Goal: Find specific page/section: Find specific page/section

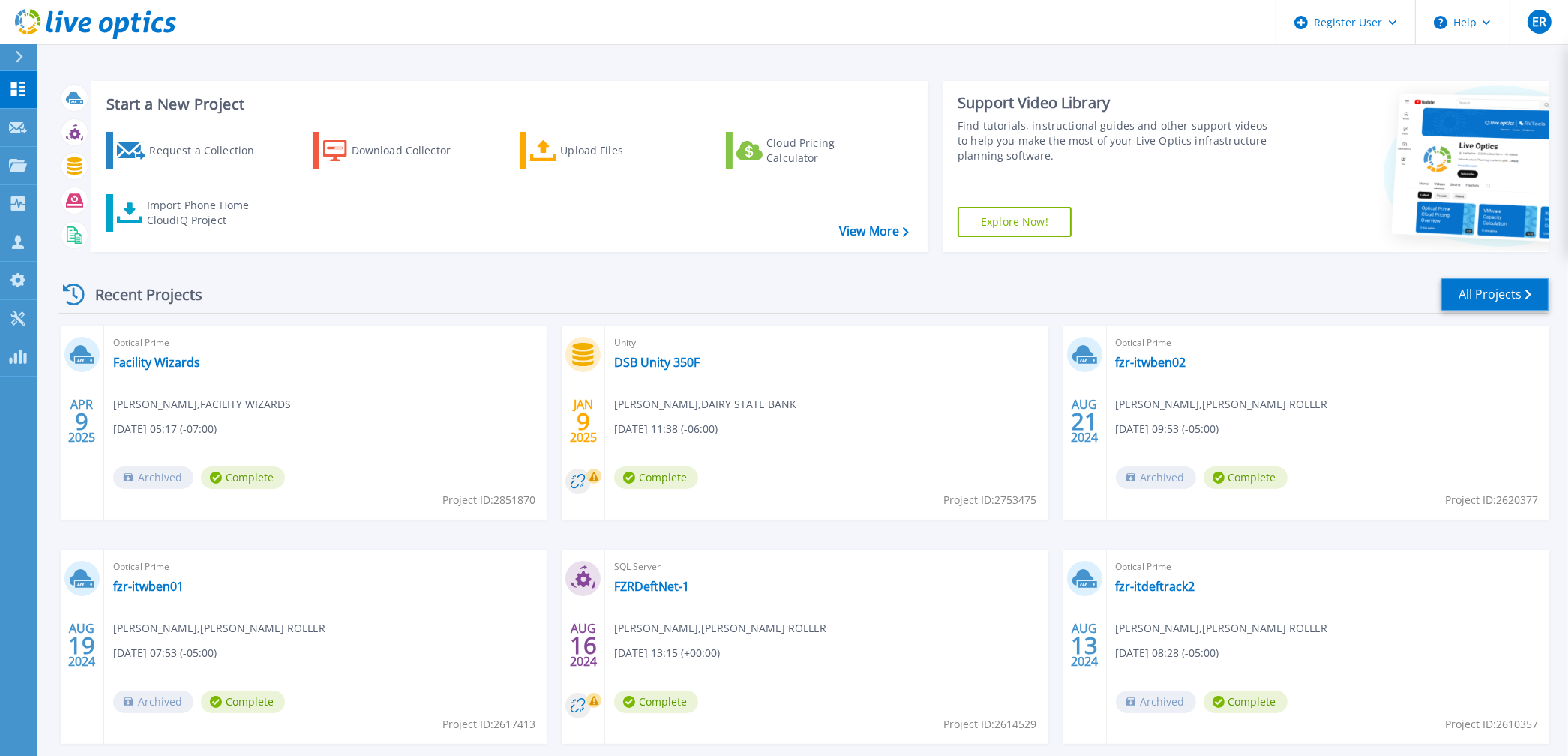
click at [1483, 290] on link "All Projects" at bounding box center [1495, 294] width 109 height 34
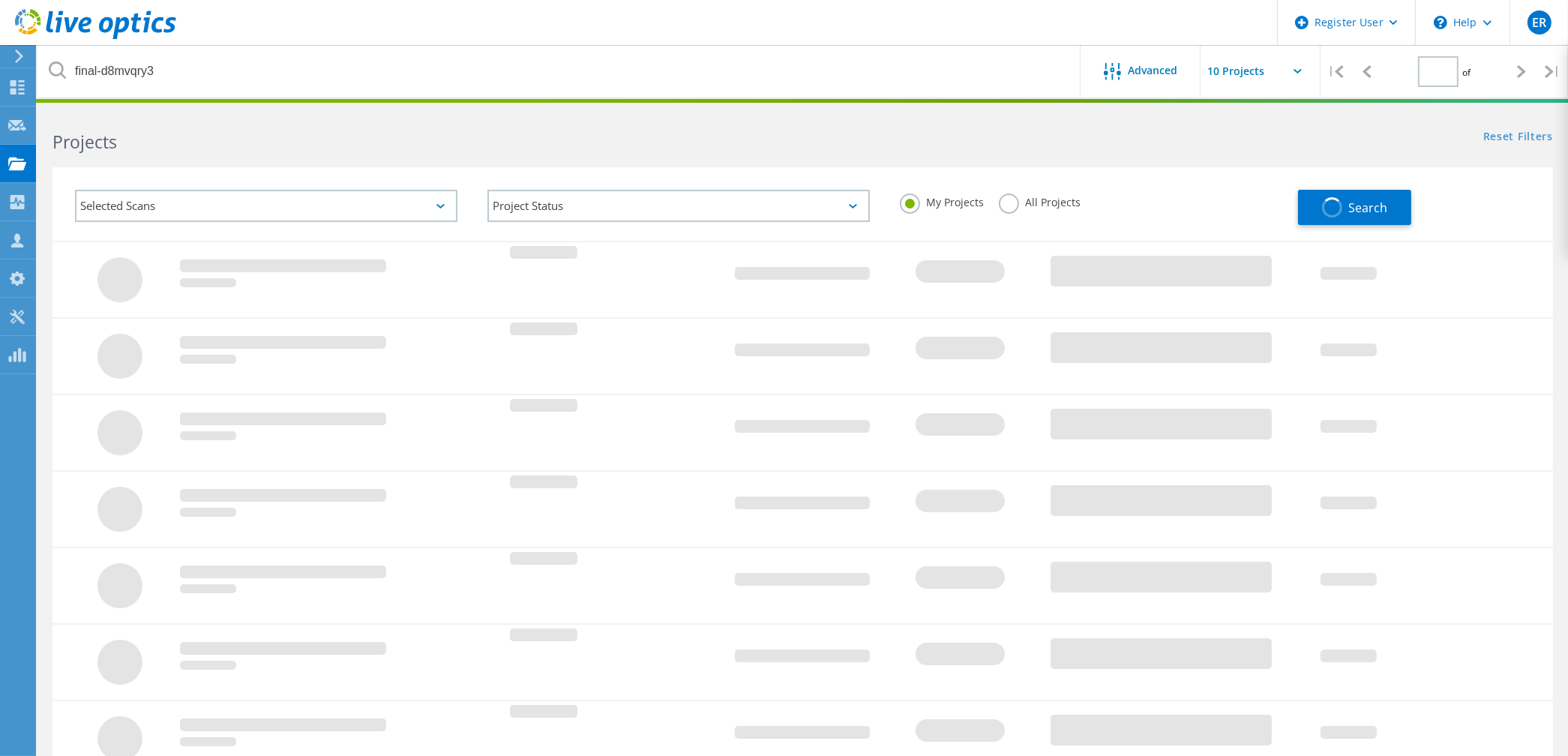
type input "1"
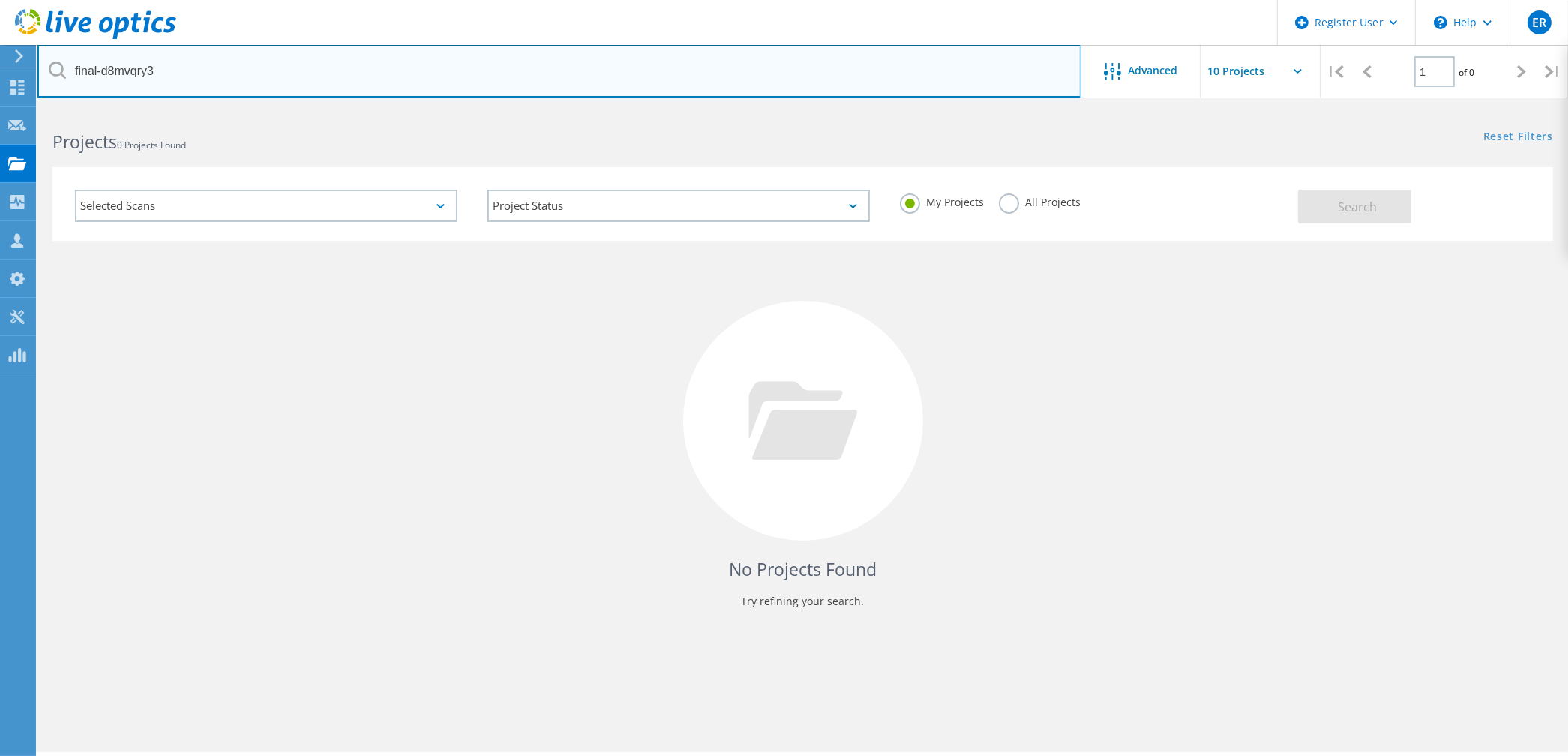
click at [864, 59] on input "final-d8mvqry3" at bounding box center [559, 71] width 1044 height 53
type input "final-d8mvqry3"
click at [725, 65] on input "final-d8mvqry3" at bounding box center [559, 71] width 1044 height 53
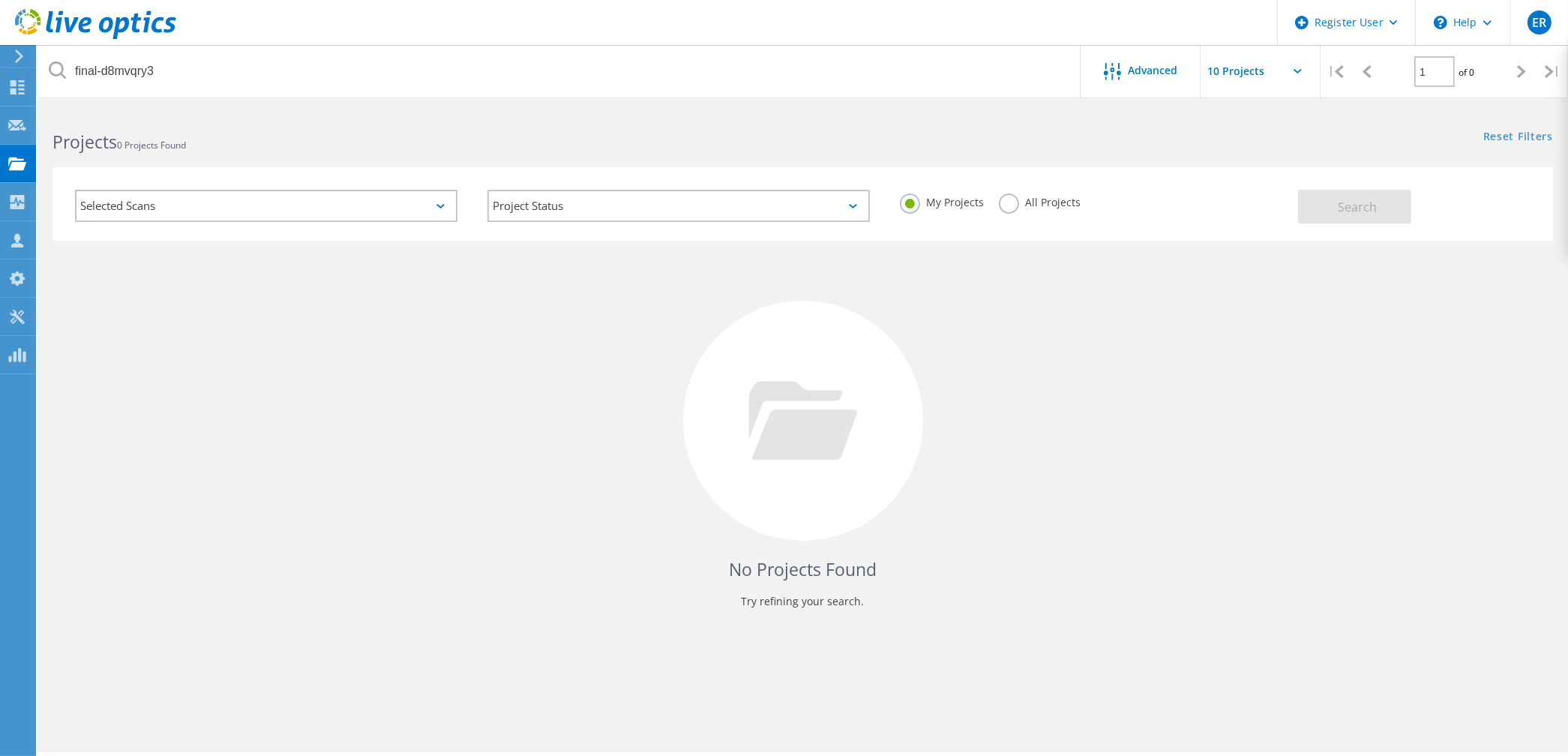
click at [57, 70] on icon at bounding box center [57, 69] width 17 height 17
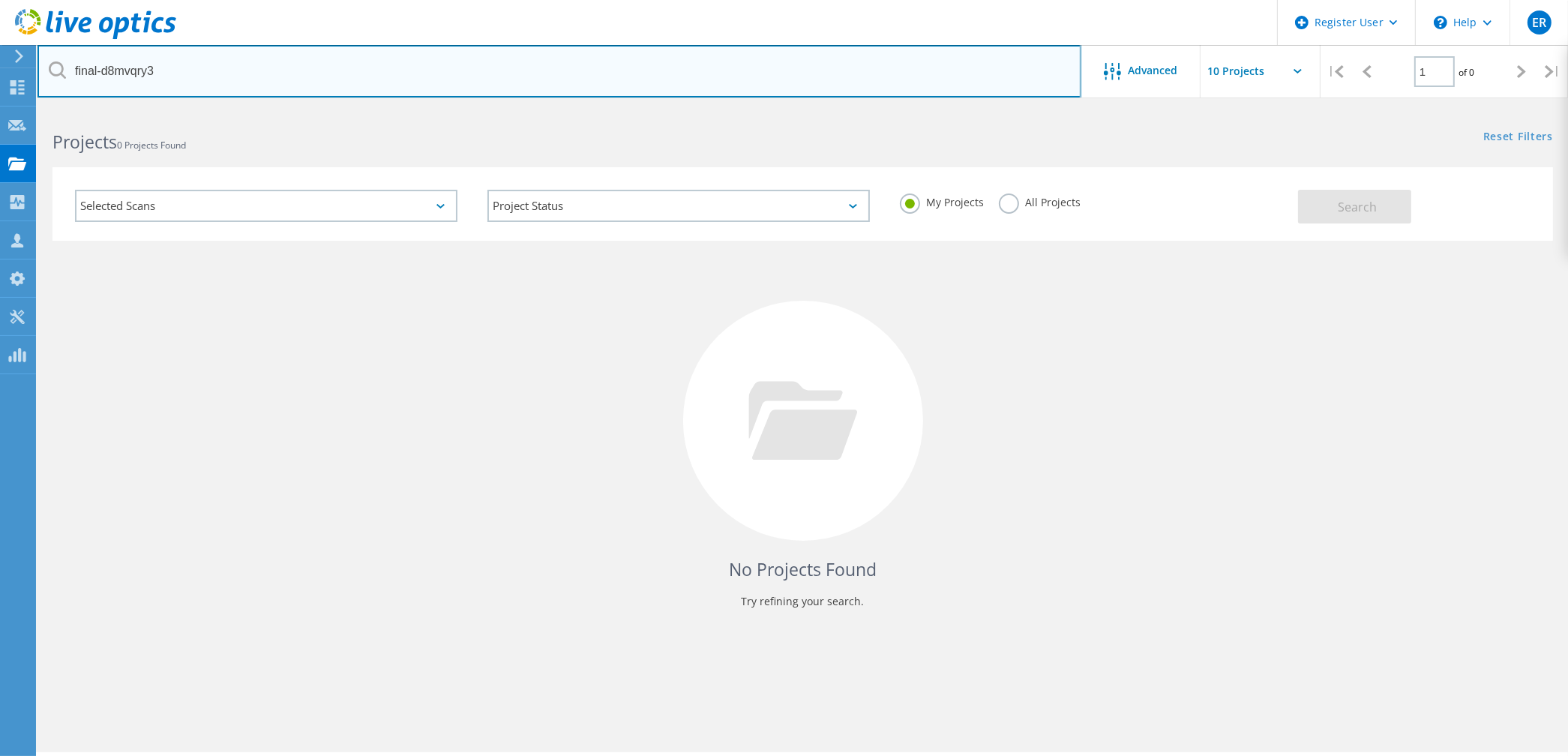
drag, startPoint x: 155, startPoint y: 71, endPoint x: 54, endPoint y: 71, distance: 101.0
click at [54, 71] on div "final-d8mvqry3" at bounding box center [559, 71] width 1043 height 53
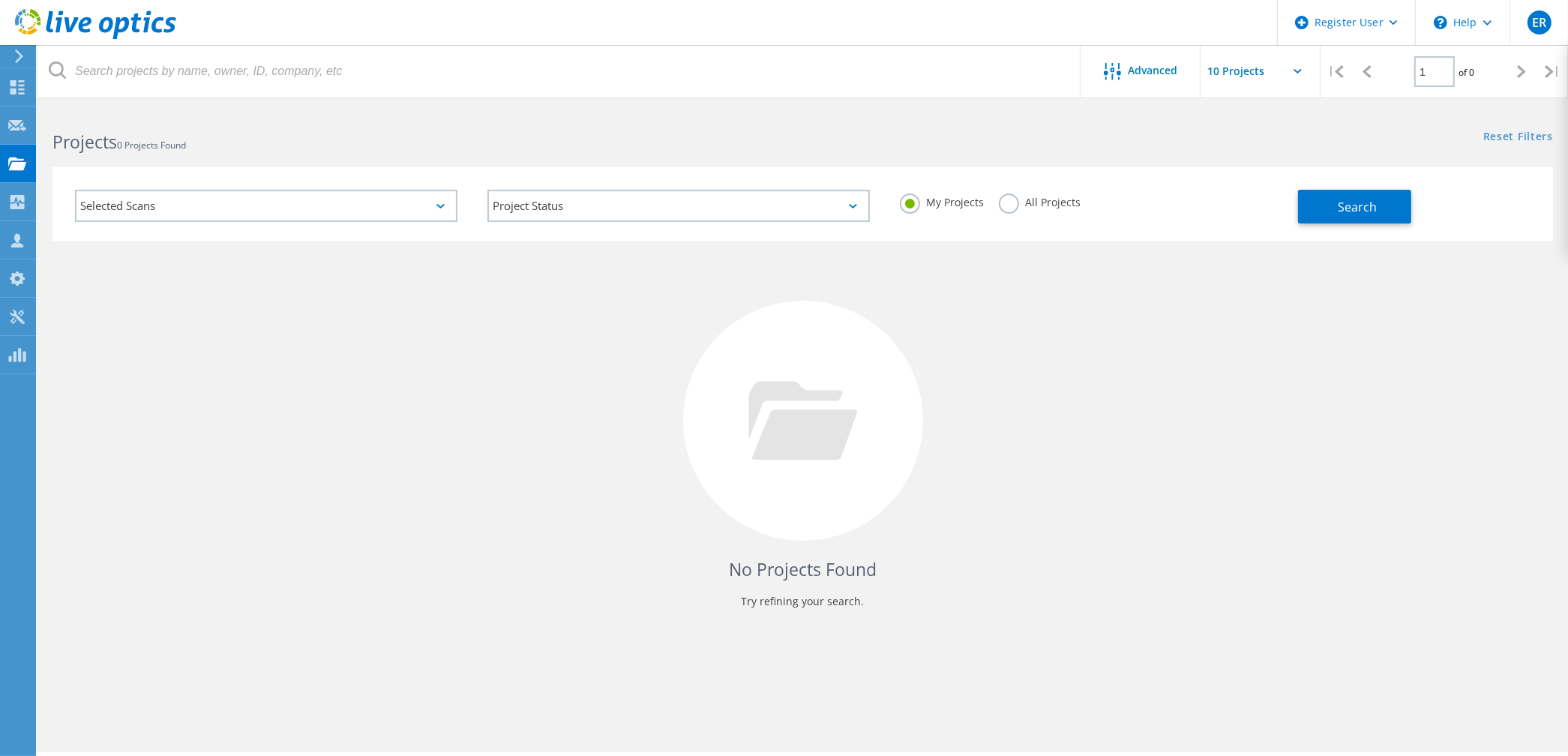
click at [1143, 363] on div "No Projects Found Try refining your search." at bounding box center [802, 434] width 1500 height 388
click at [1347, 209] on span "Search" at bounding box center [1358, 208] width 39 height 17
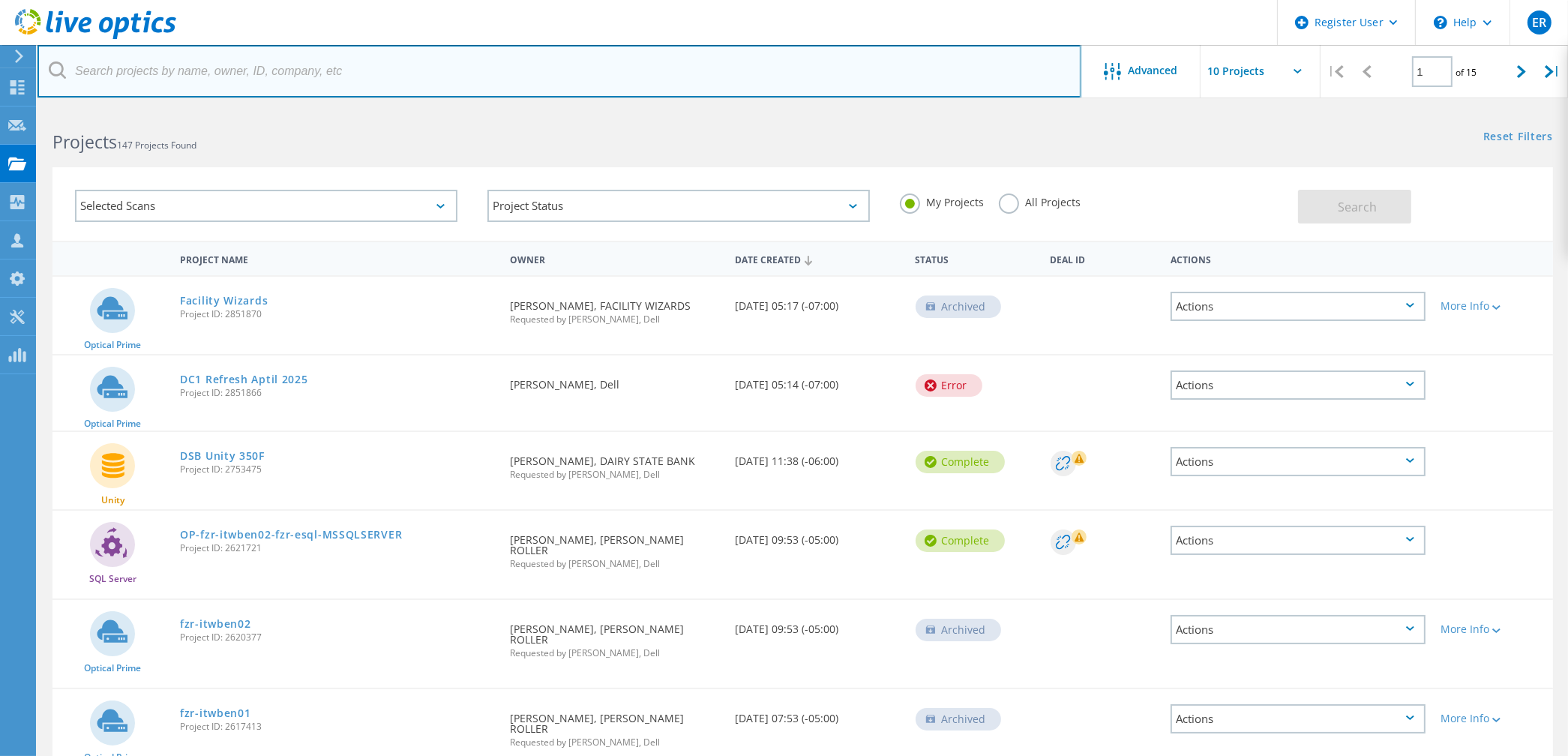
paste input "final-d8mvqry3"
type input "final-d8mvqry3"
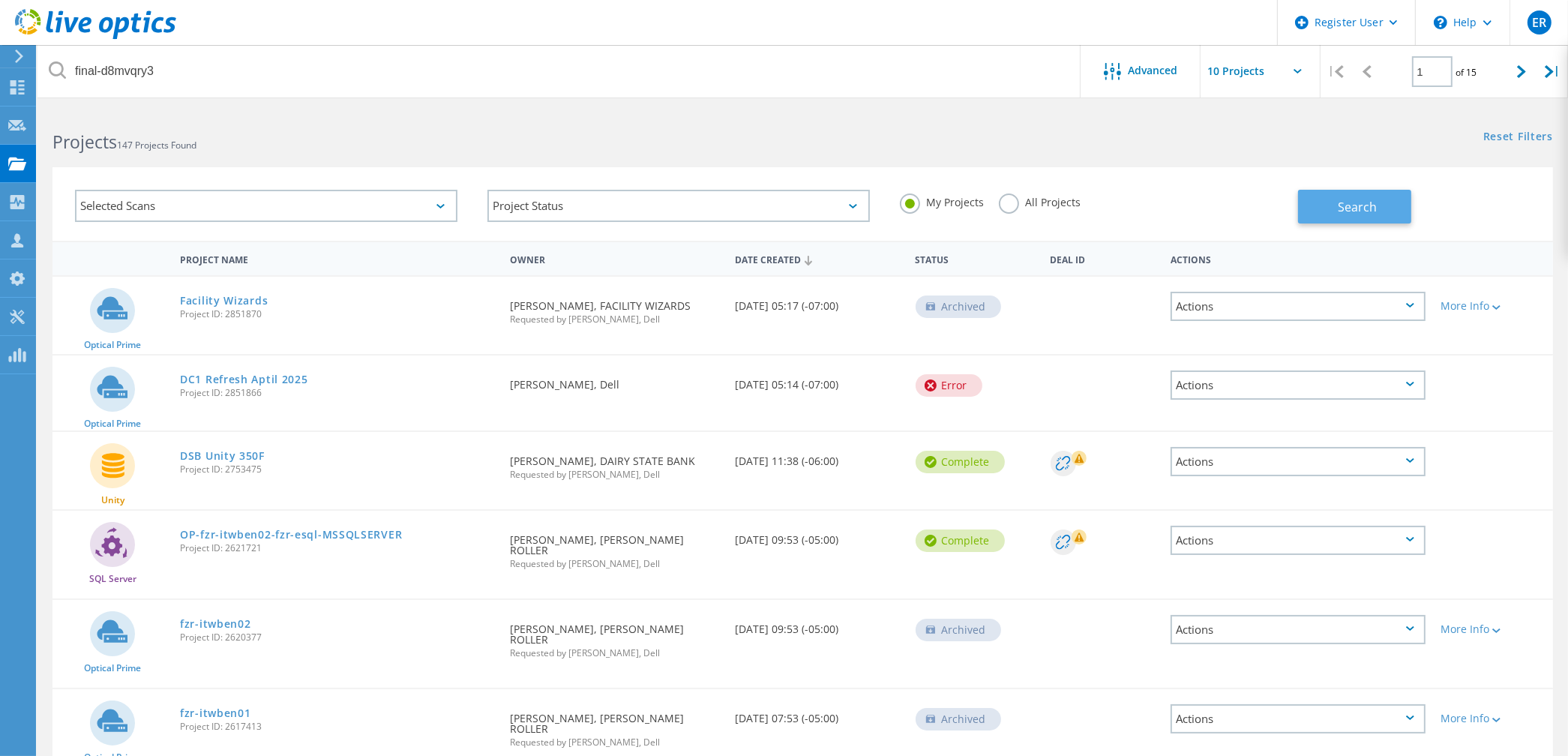
click at [1333, 206] on button "Search" at bounding box center [1355, 207] width 114 height 34
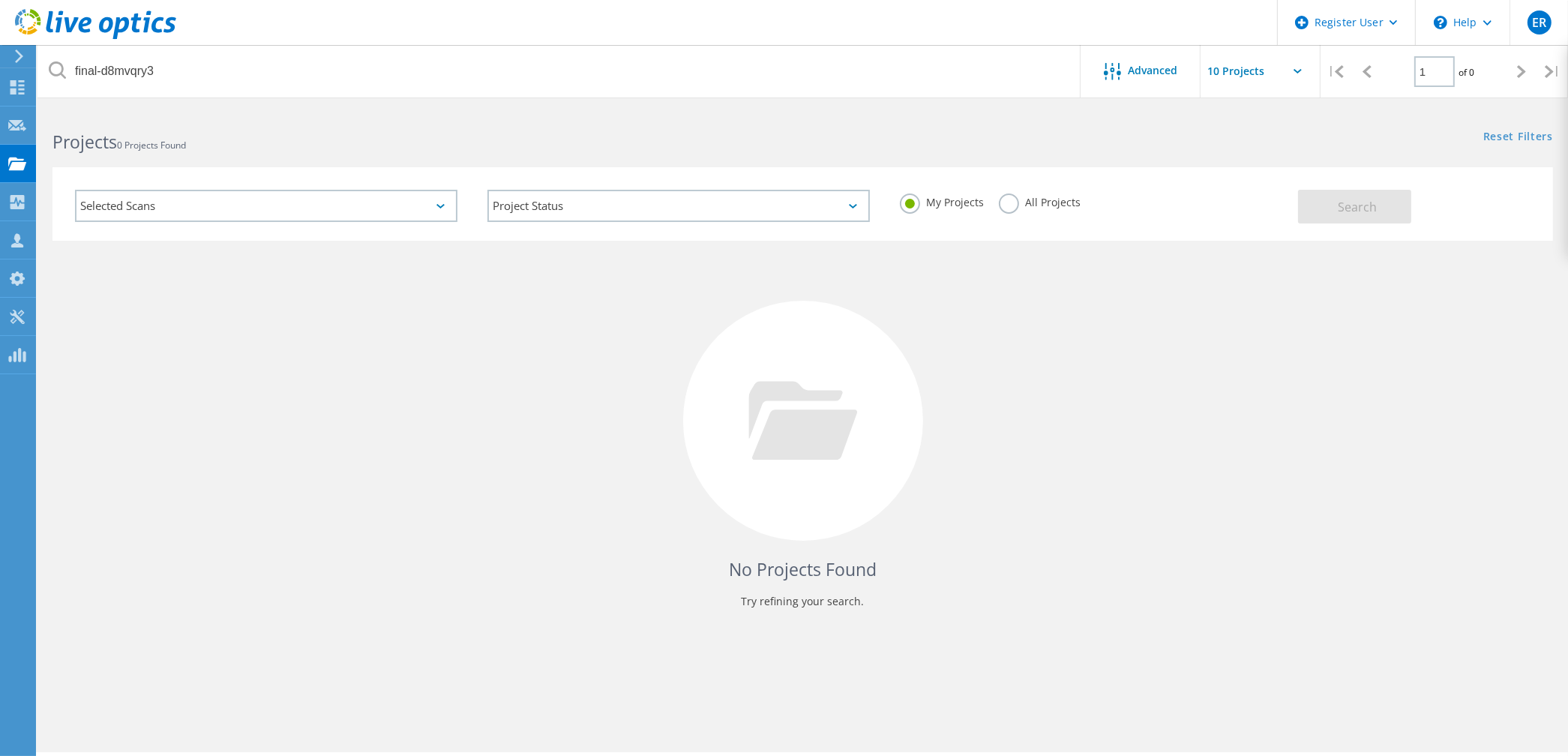
click at [1003, 206] on label "All Projects" at bounding box center [1039, 200] width 82 height 14
click at [0, 0] on input "All Projects" at bounding box center [0, 0] width 0 height 0
click at [1358, 209] on span "Search" at bounding box center [1358, 208] width 39 height 17
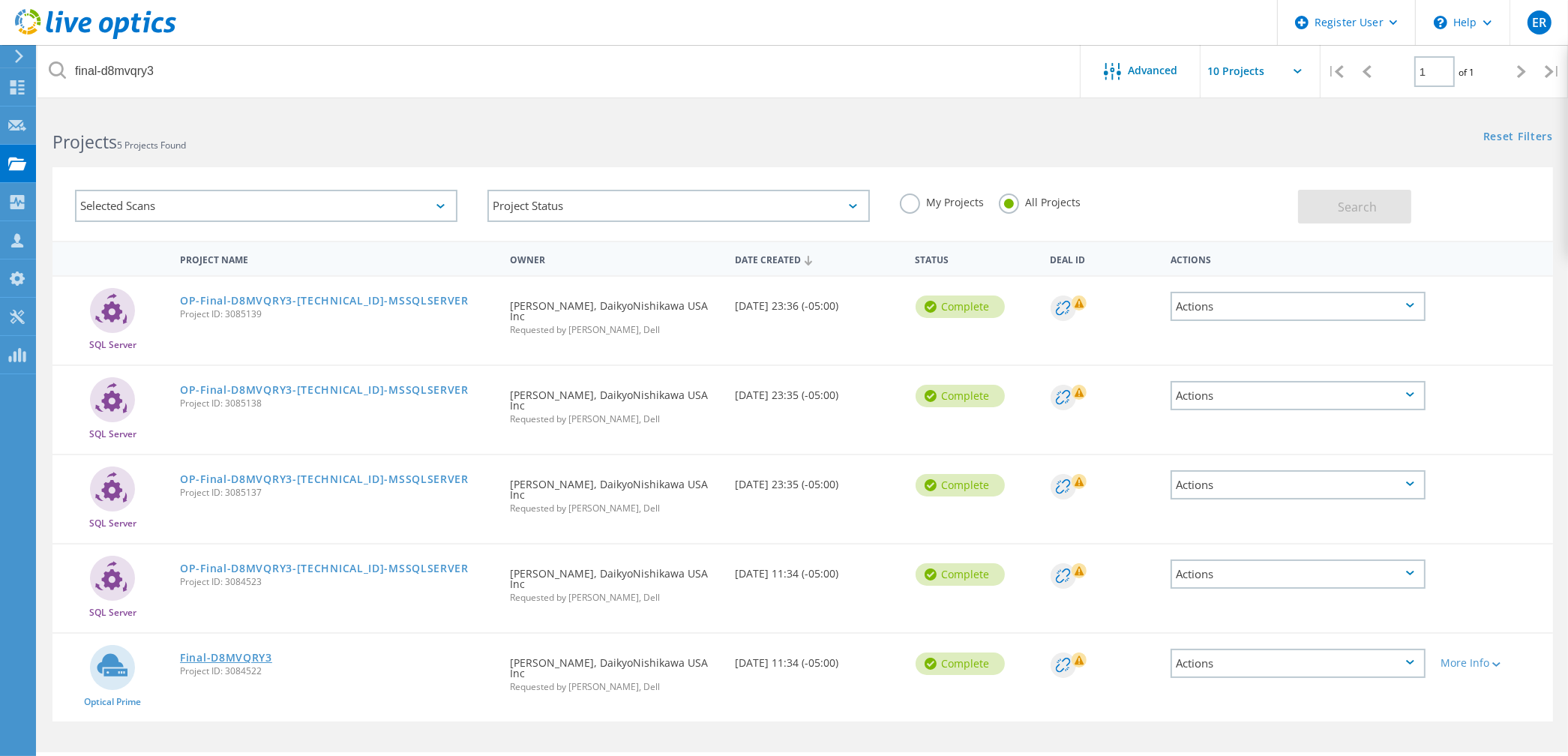
click at [230, 652] on link "Final-D8MVQRY3" at bounding box center [226, 656] width 92 height 10
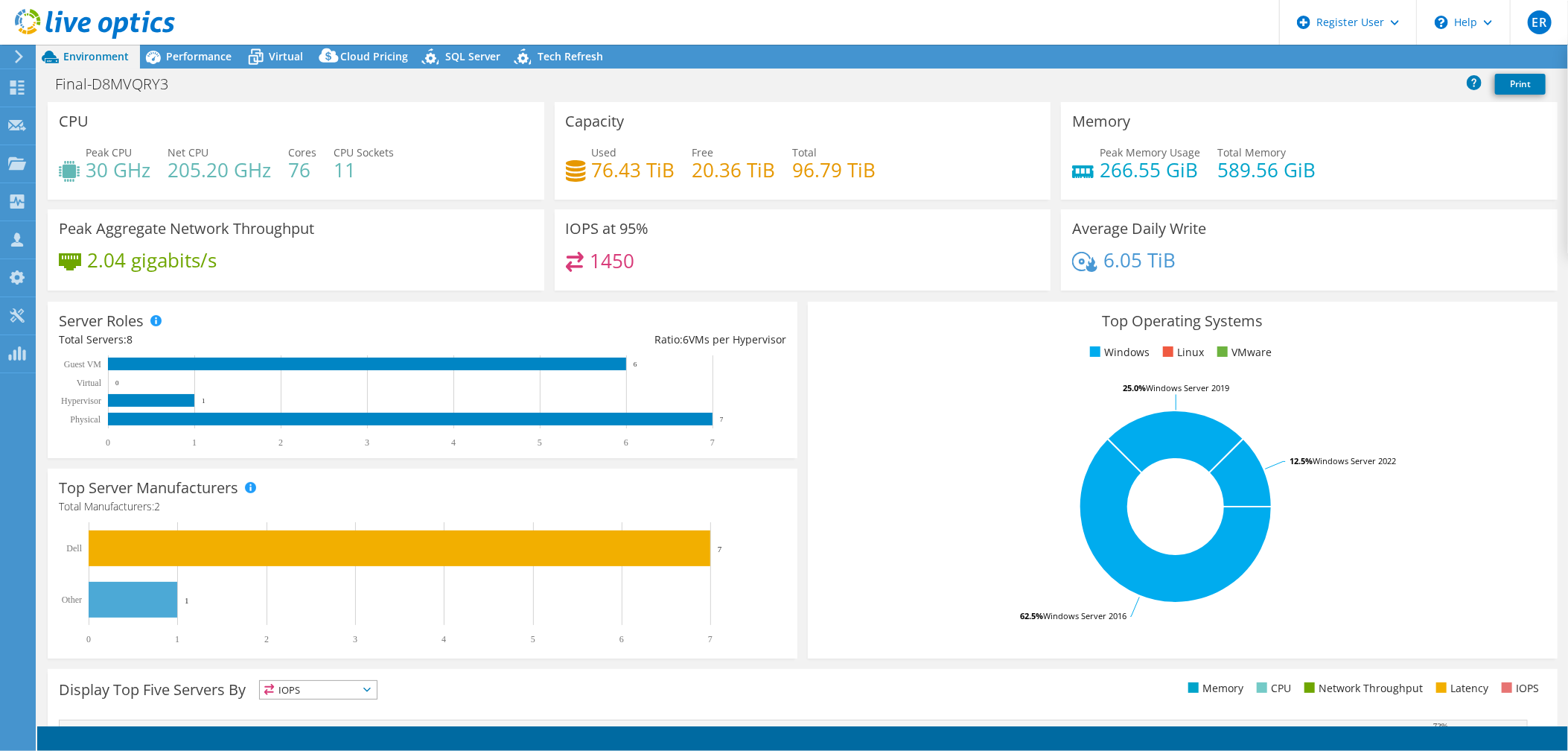
select select "USD"
